Goal: Task Accomplishment & Management: Complete application form

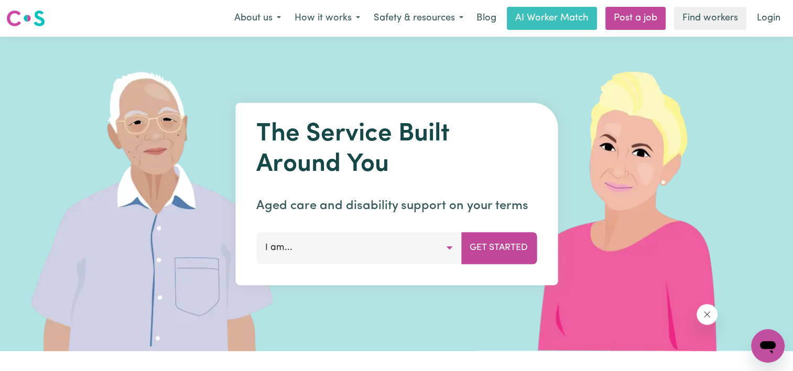
click at [362, 245] on button "I am..." at bounding box center [358, 247] width 205 height 31
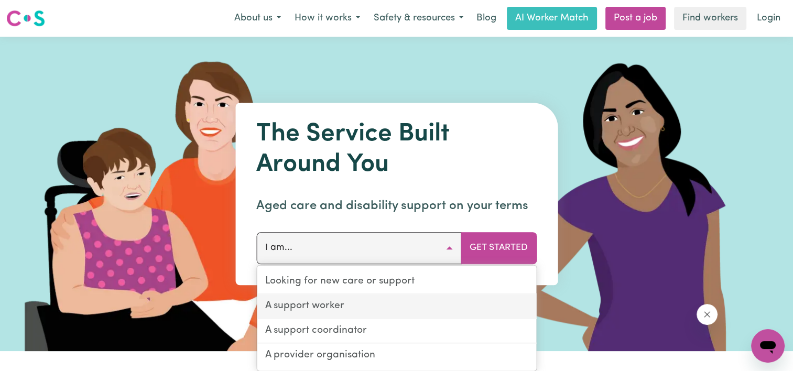
click at [343, 307] on link "A support worker" at bounding box center [396, 307] width 279 height 25
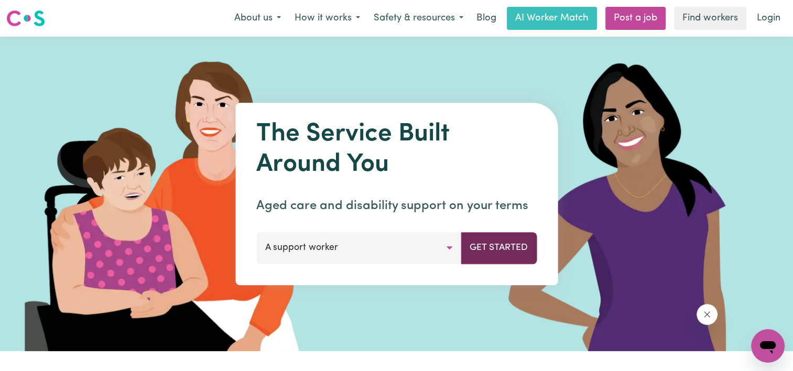
click at [496, 239] on button "Get Started" at bounding box center [499, 247] width 76 height 31
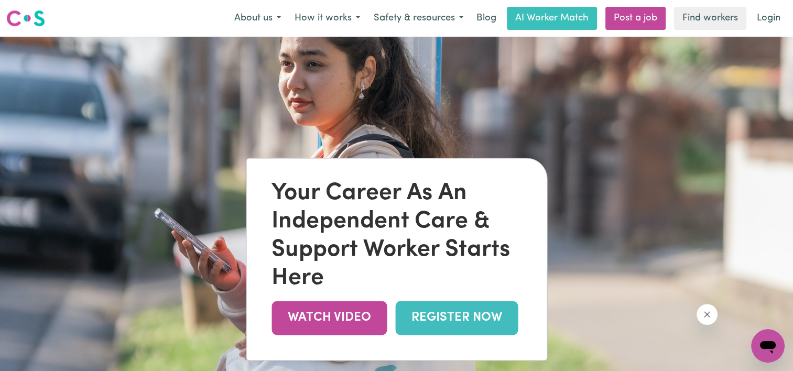
click at [421, 314] on link "REGISTER NOW" at bounding box center [456, 318] width 123 height 34
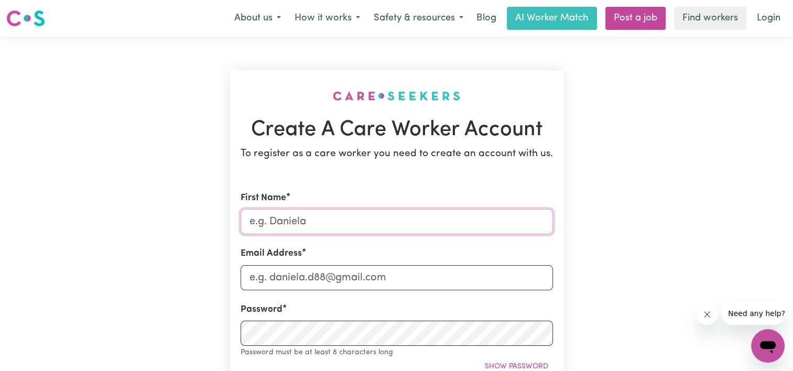
click at [379, 232] on input "First Name" at bounding box center [397, 221] width 312 height 25
type input "Beau"
type input "[EMAIL_ADDRESS][DOMAIN_NAME]"
type input "Beau Hair Design, [STREET_ADDRESS]"
click at [409, 280] on input "[EMAIL_ADDRESS][DOMAIN_NAME]" at bounding box center [397, 277] width 312 height 25
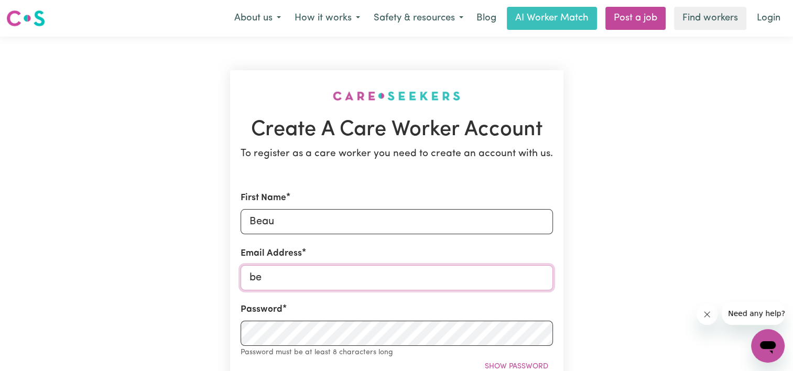
type input "b"
type input "[EMAIL_ADDRESS][DOMAIN_NAME]"
type input "07490163189"
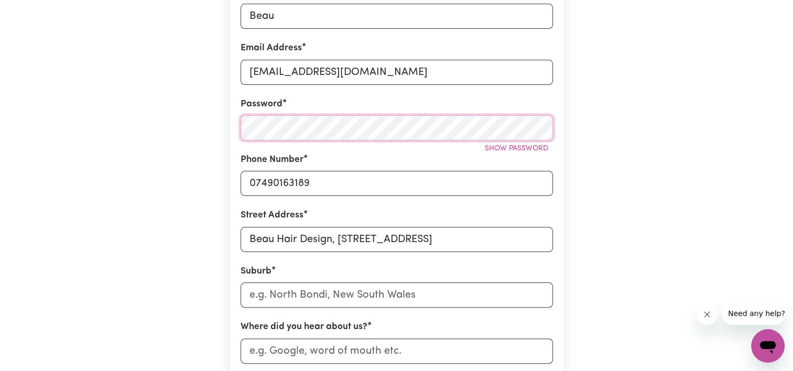
scroll to position [212, 0]
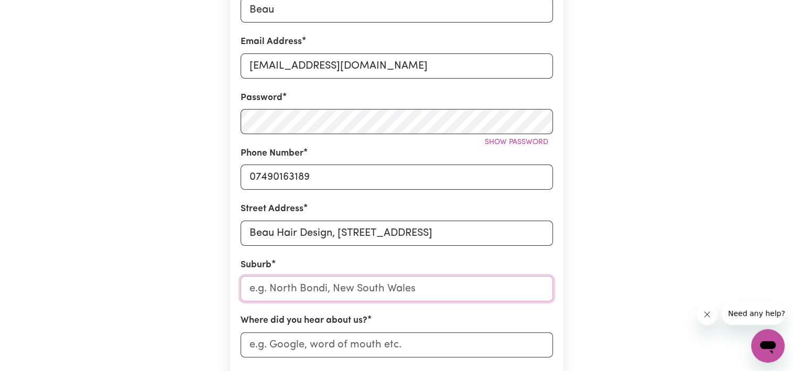
click at [455, 292] on input "text" at bounding box center [397, 288] width 312 height 25
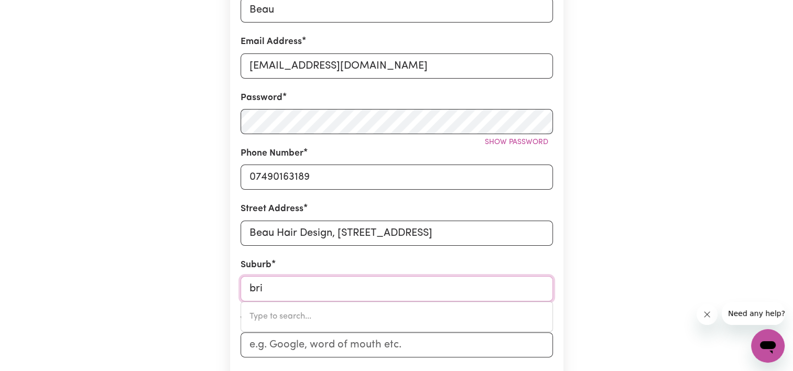
type input "bris"
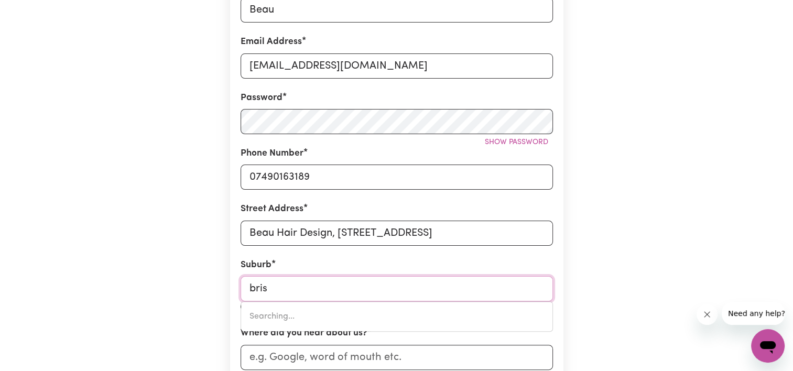
type input "brisBANE ADELAIDE STREET, Queensland, 4000"
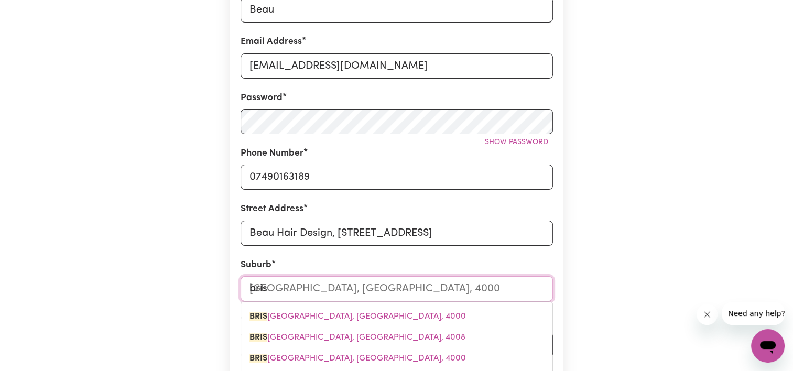
type input "bris"
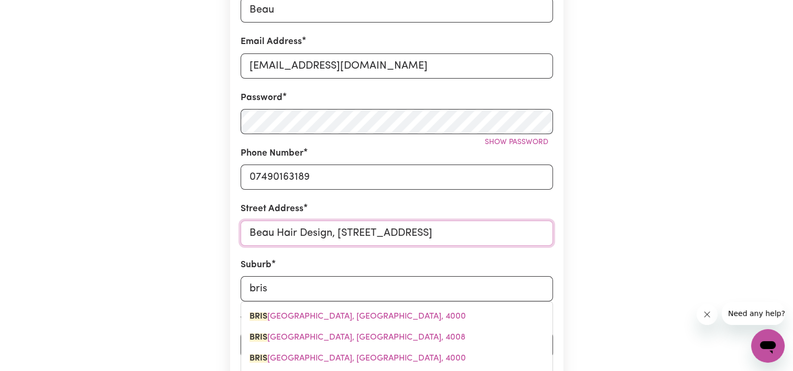
click at [549, 232] on input "Beau Hair Design, Unit 13, Chiltern Business Centre, 63-65 Woodside Road" at bounding box center [397, 233] width 312 height 25
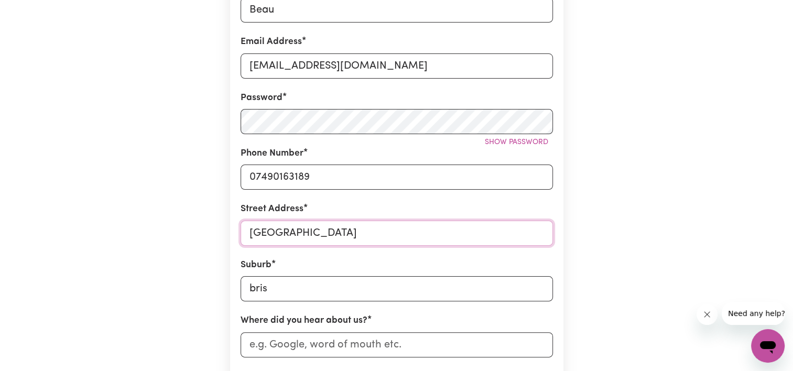
click at [509, 228] on input "Beadside Road" at bounding box center [397, 233] width 312 height 25
type input "B"
type input "brisBANE ADELAIDE STREET, Queensland, 4000"
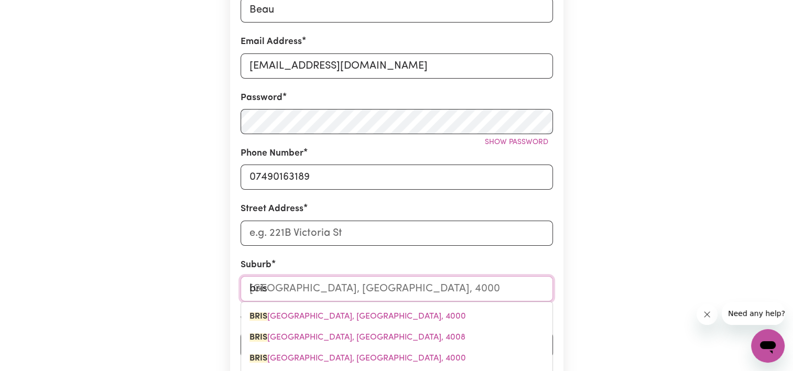
click at [475, 283] on input "bris" at bounding box center [397, 288] width 312 height 25
type input "bri"
type input "briSBANE ADELAIDE STREET, Queensland, 4000"
type input "br"
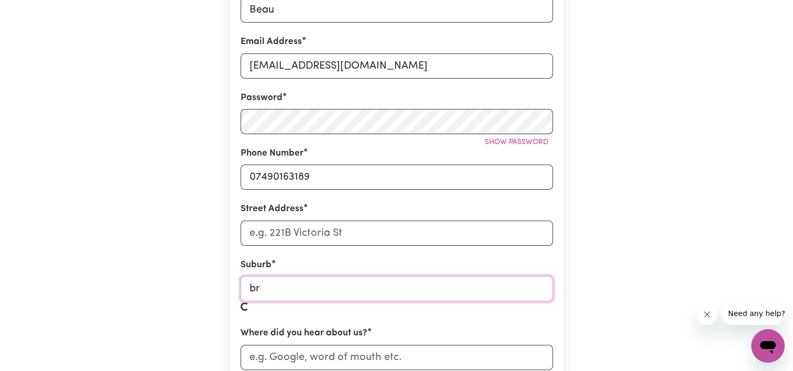
type input "b"
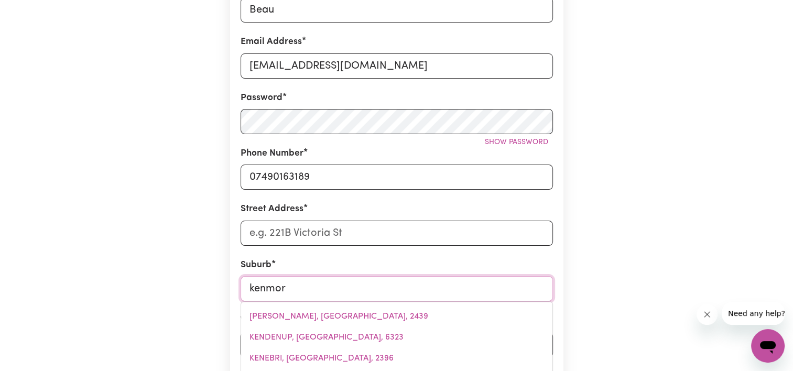
type input "kenmore"
type input "kenmore, Queensland, 4069"
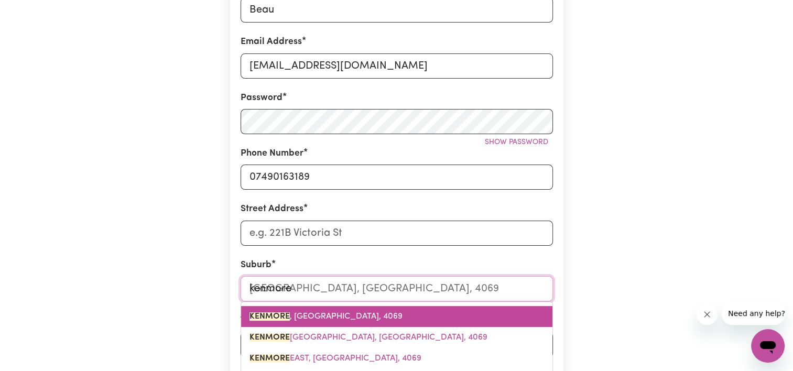
click at [415, 322] on link "KENMORE , Queensland, 4069" at bounding box center [396, 316] width 311 height 21
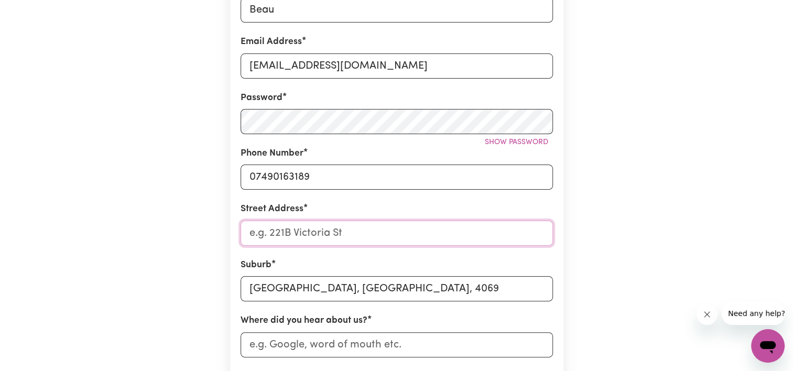
click at [370, 230] on input "Street Address" at bounding box center [397, 233] width 312 height 25
type input "5 bush street"
click at [506, 337] on input "Where did you hear about us?" at bounding box center [397, 344] width 312 height 25
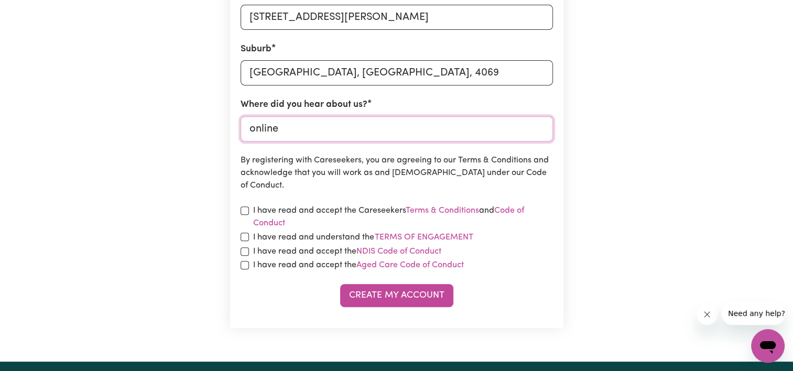
scroll to position [436, 0]
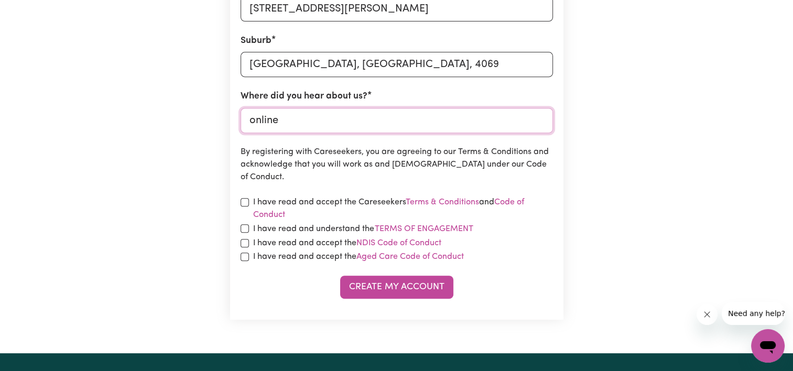
type input "online"
click at [247, 201] on input "checkbox" at bounding box center [245, 202] width 8 height 8
checkbox input "true"
click at [247, 228] on input "checkbox" at bounding box center [245, 228] width 8 height 8
checkbox input "true"
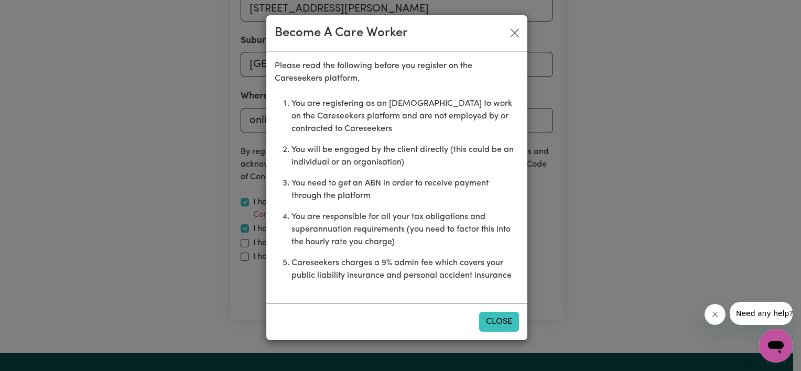
click at [500, 318] on button "Close" at bounding box center [499, 322] width 40 height 20
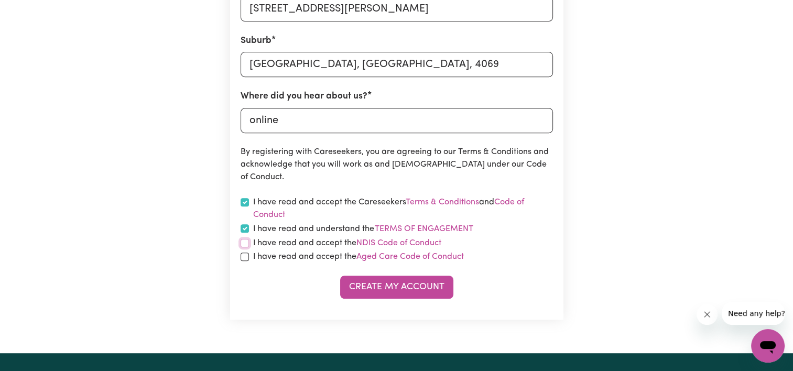
click at [242, 244] on input "checkbox" at bounding box center [245, 243] width 8 height 8
checkbox input "true"
click at [245, 255] on input "checkbox" at bounding box center [245, 257] width 8 height 8
checkbox input "true"
click at [374, 285] on button "Create My Account" at bounding box center [396, 287] width 113 height 23
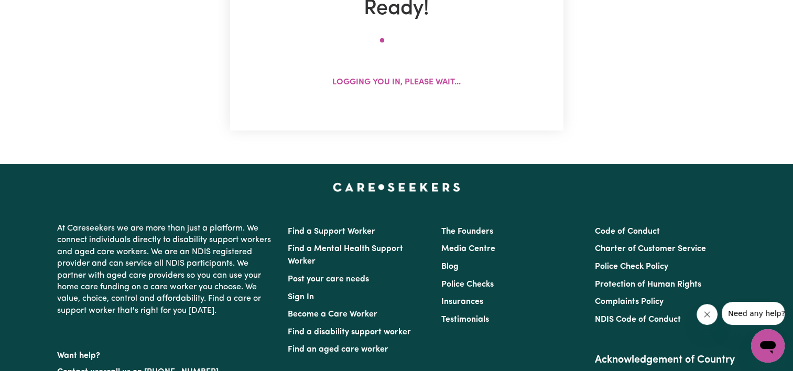
scroll to position [0, 0]
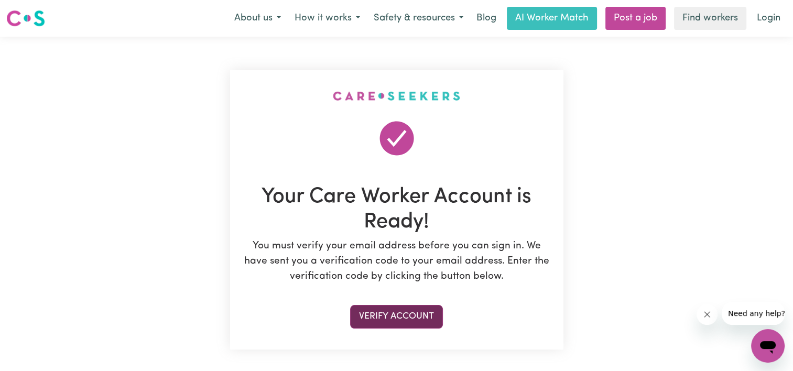
click at [430, 316] on button "Verify Account" at bounding box center [396, 316] width 93 height 23
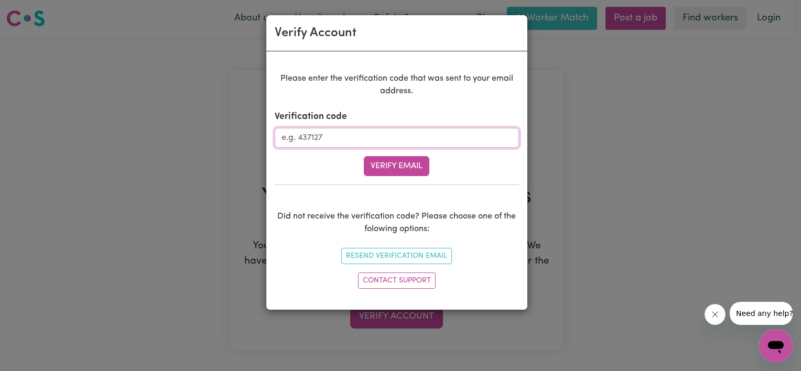
click at [335, 137] on input "Verification code" at bounding box center [397, 138] width 244 height 20
type input "870587"
click at [385, 162] on button "Verify Email" at bounding box center [397, 166] width 66 height 20
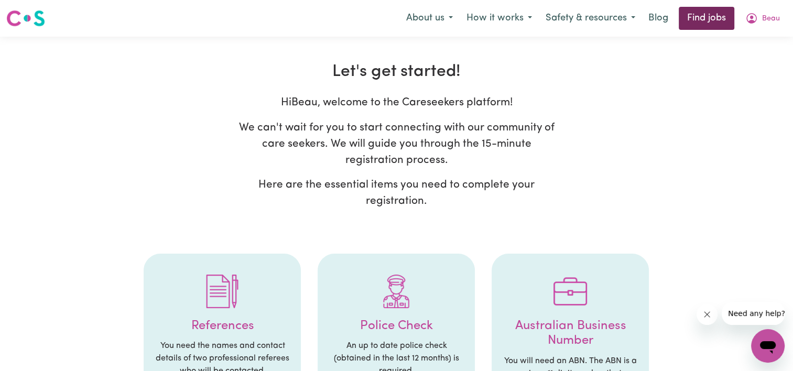
click at [690, 19] on link "Find jobs" at bounding box center [707, 18] width 56 height 23
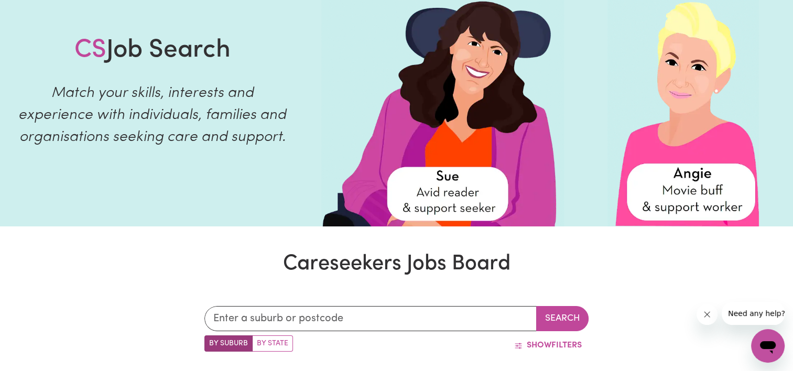
scroll to position [43, 0]
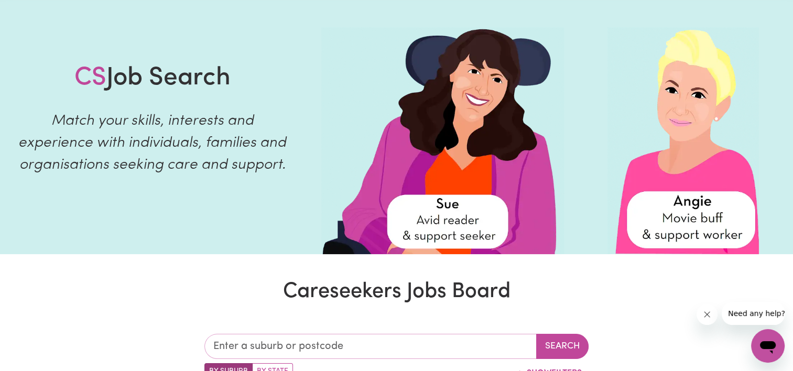
click at [443, 350] on input "text" at bounding box center [370, 346] width 332 height 25
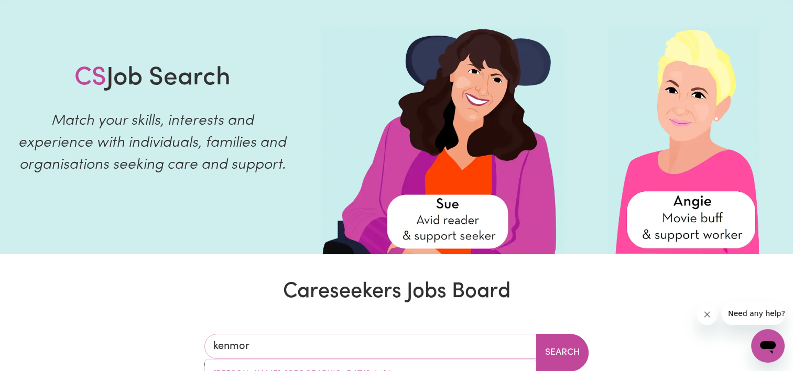
type input "kenmore"
type input "kenmore, Queensland, 4069"
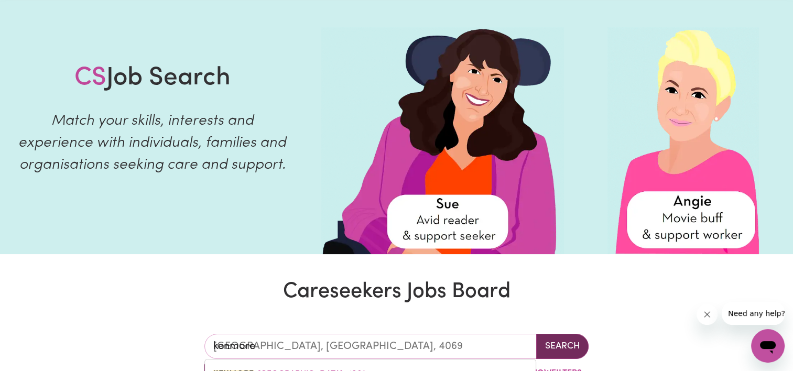
type input "kenmore"
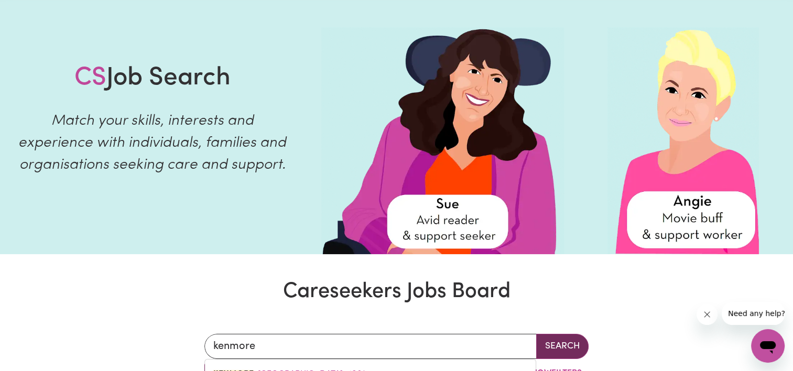
click at [551, 352] on button "Search" at bounding box center [562, 346] width 52 height 25
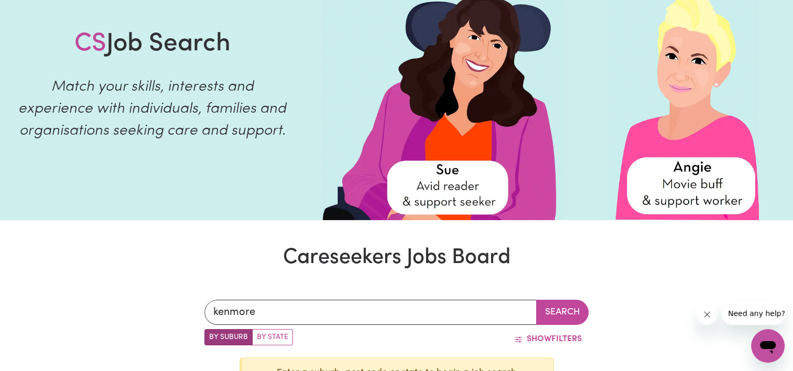
scroll to position [0, 0]
